Goal: Information Seeking & Learning: Compare options

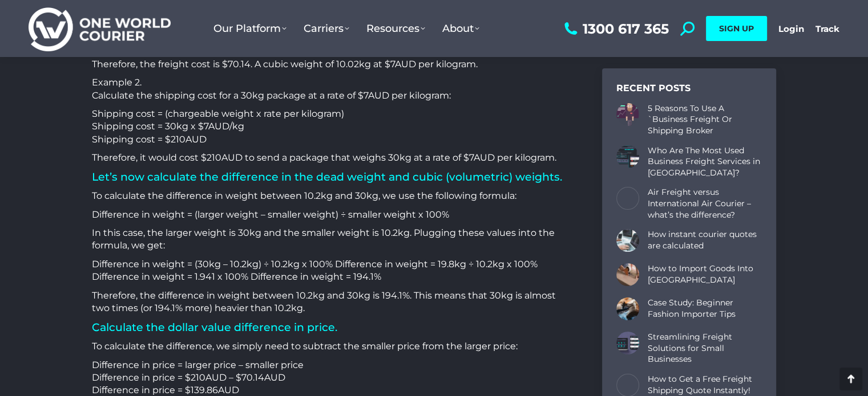
scroll to position [742, 0]
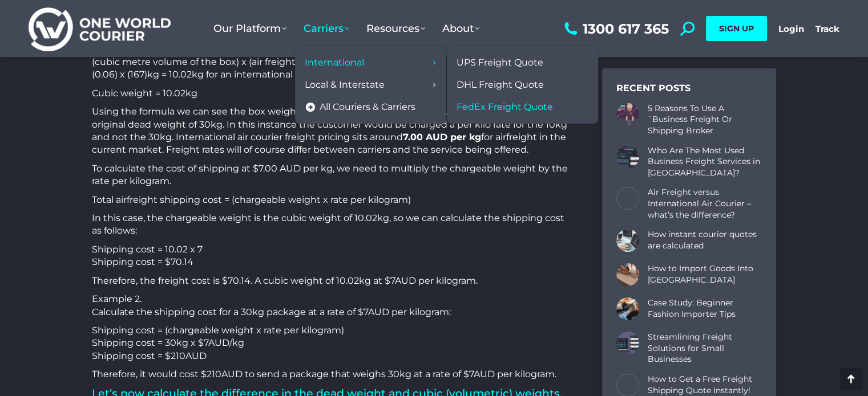
click at [481, 104] on span "FedEx Freight Quote" at bounding box center [504, 108] width 96 height 12
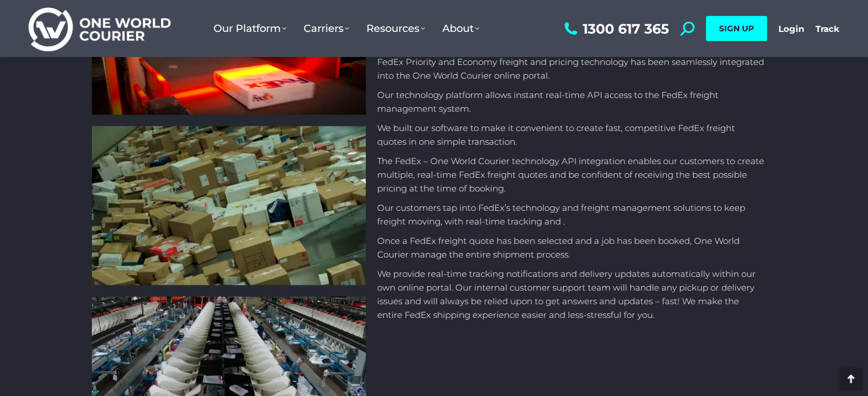
scroll to position [1426, 0]
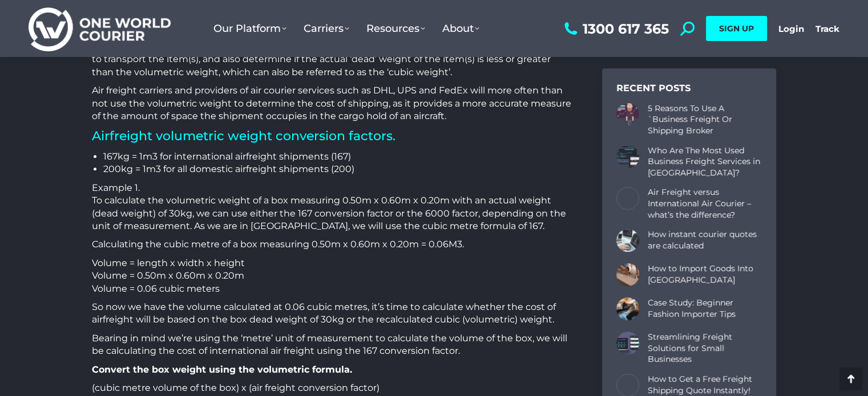
scroll to position [399, 0]
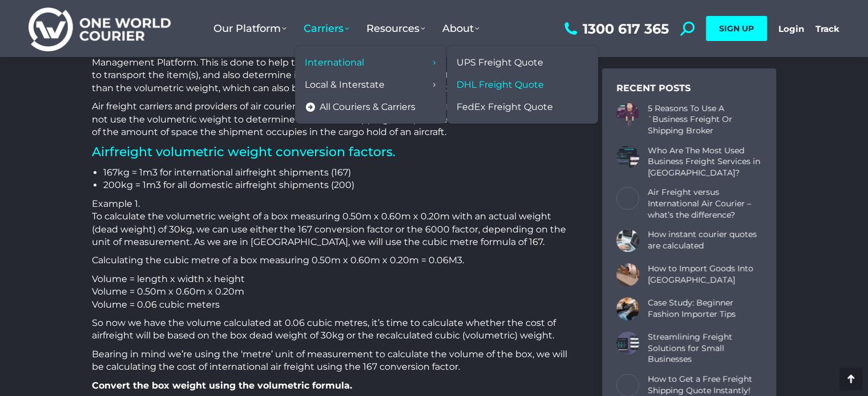
click at [491, 82] on span "DHL Freight Quote" at bounding box center [499, 85] width 87 height 12
click at [468, 62] on span "UPS Freight Quote" at bounding box center [499, 63] width 87 height 12
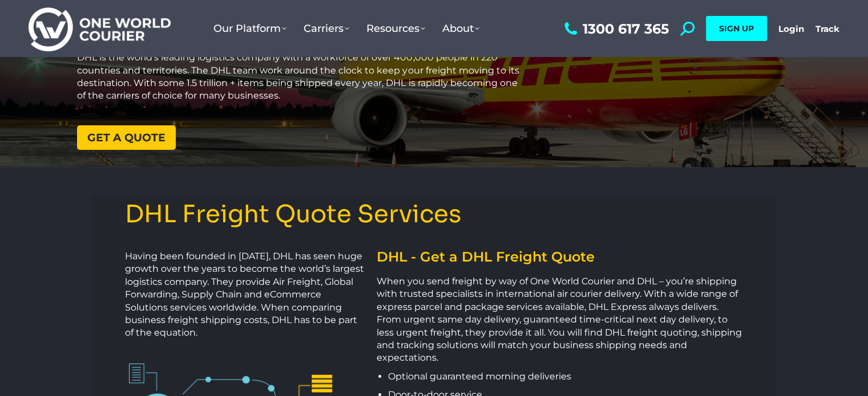
click at [157, 136] on span "Get a quote" at bounding box center [126, 137] width 78 height 11
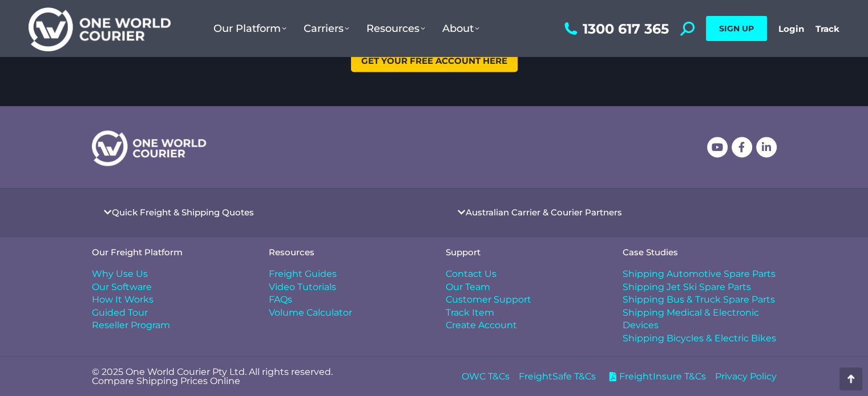
scroll to position [1566, 0]
click at [177, 209] on link "Quick Freight & Shipping Quotes" at bounding box center [183, 212] width 142 height 9
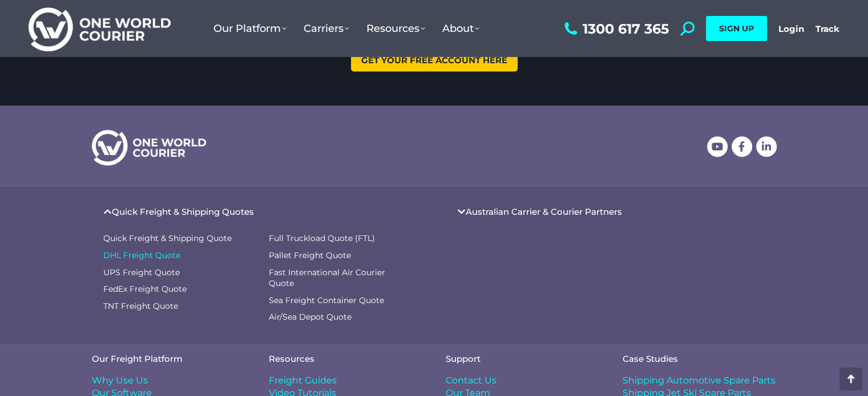
click at [164, 255] on span "DHL Freight Quote" at bounding box center [141, 255] width 77 height 11
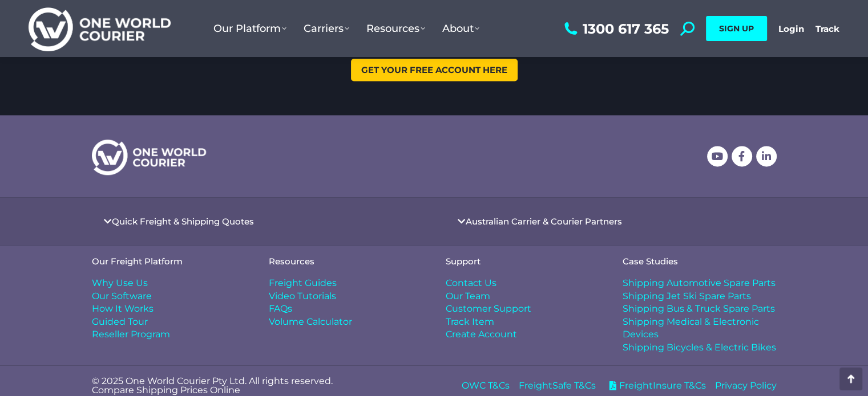
scroll to position [1566, 0]
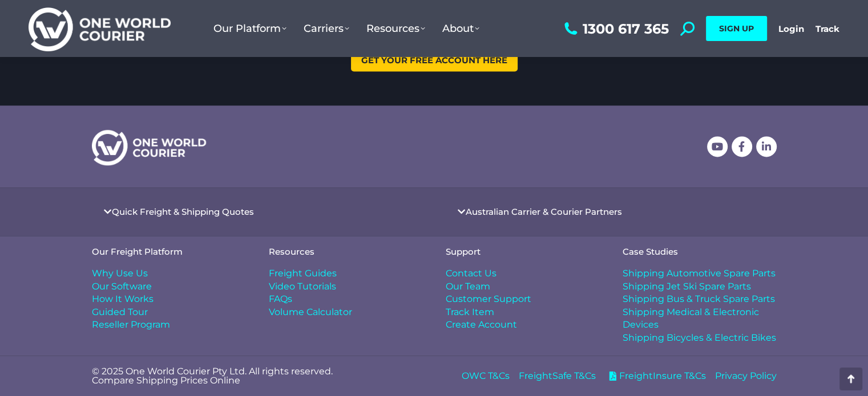
click at [144, 297] on span "How It Works" at bounding box center [123, 299] width 62 height 13
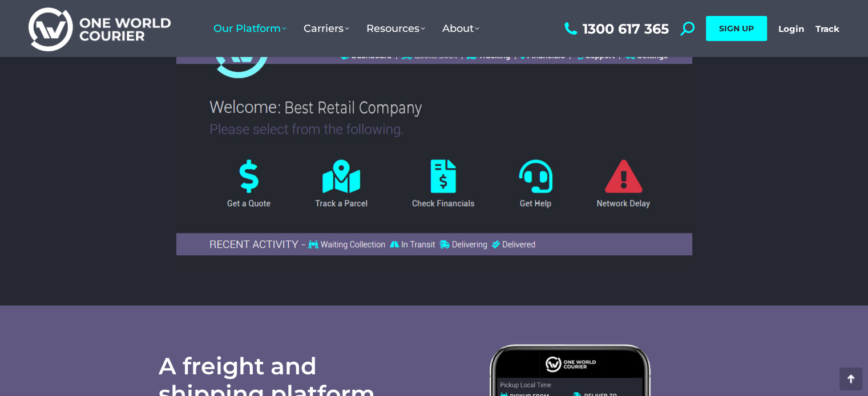
scroll to position [342, 0]
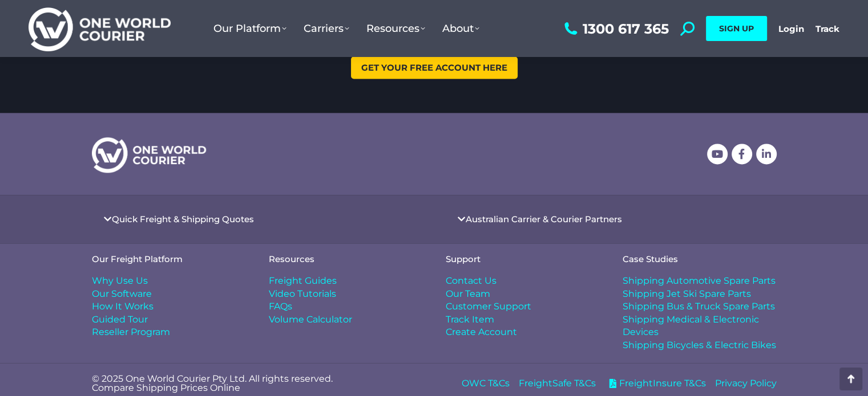
scroll to position [1566, 0]
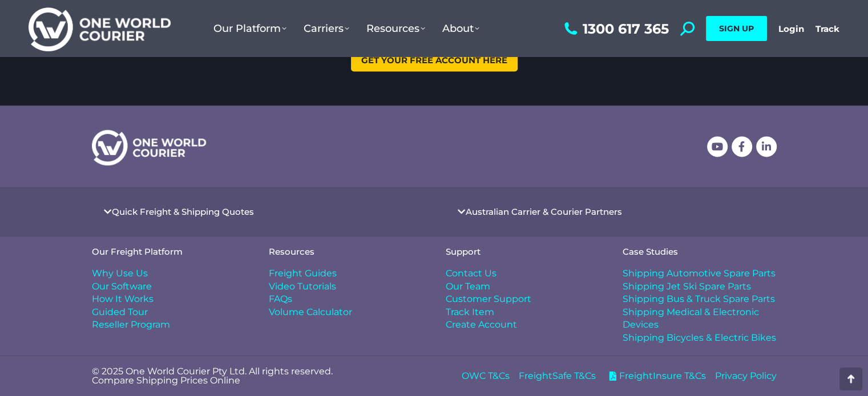
scroll to position [114, 0]
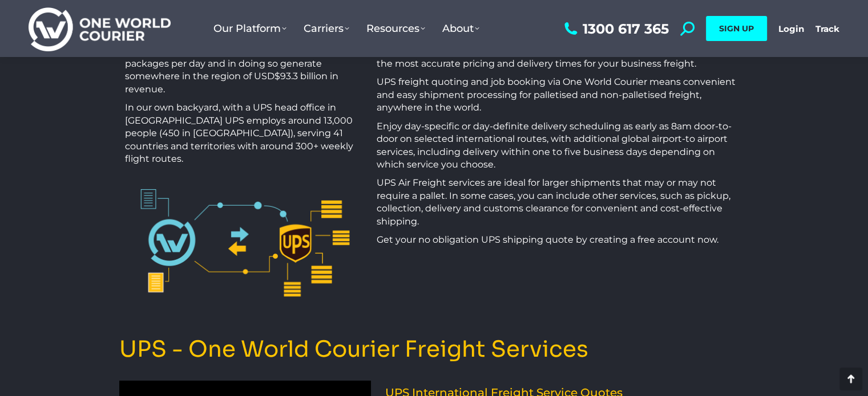
scroll to position [399, 0]
